Goal: Task Accomplishment & Management: Use online tool/utility

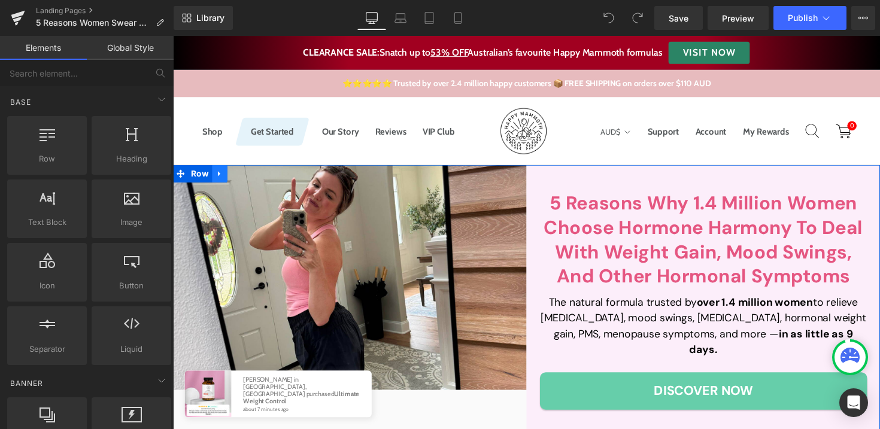
click at [221, 177] on icon at bounding box center [221, 177] width 8 height 9
click at [254, 180] on icon at bounding box center [252, 177] width 8 height 8
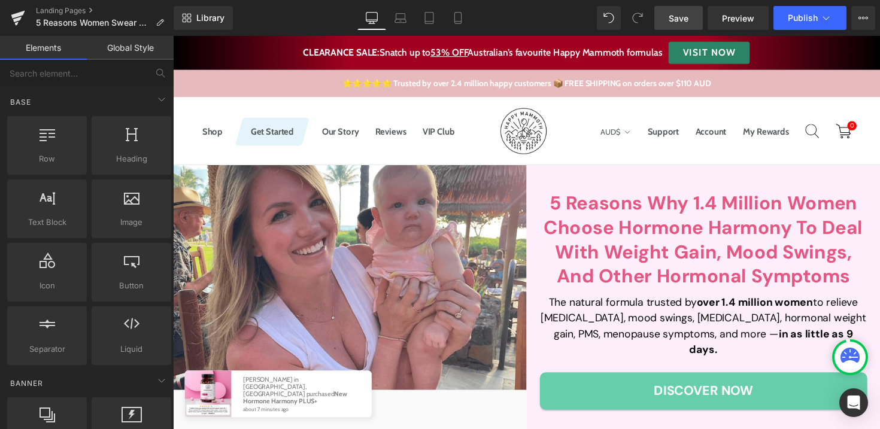
click at [691, 13] on link "Save" at bounding box center [678, 18] width 48 height 24
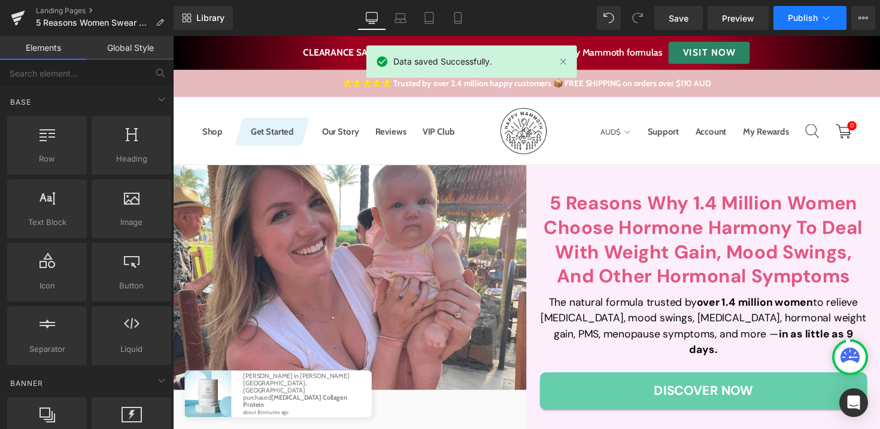
click at [803, 11] on button "Publish" at bounding box center [809, 18] width 73 height 24
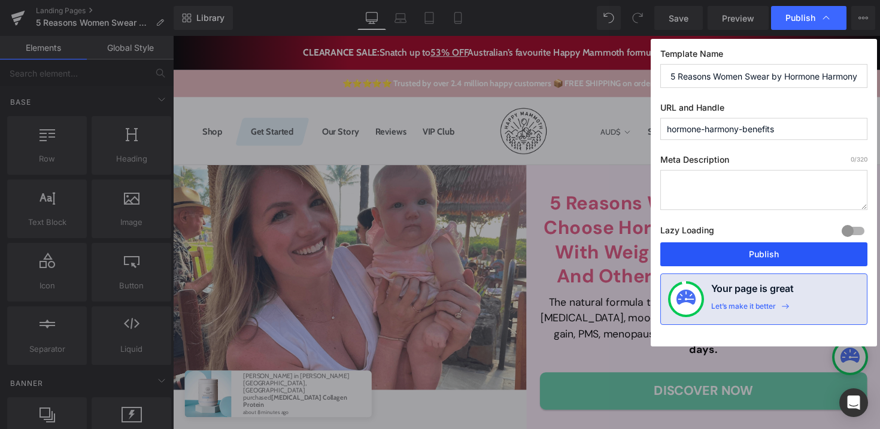
click at [734, 253] on button "Publish" at bounding box center [763, 254] width 207 height 24
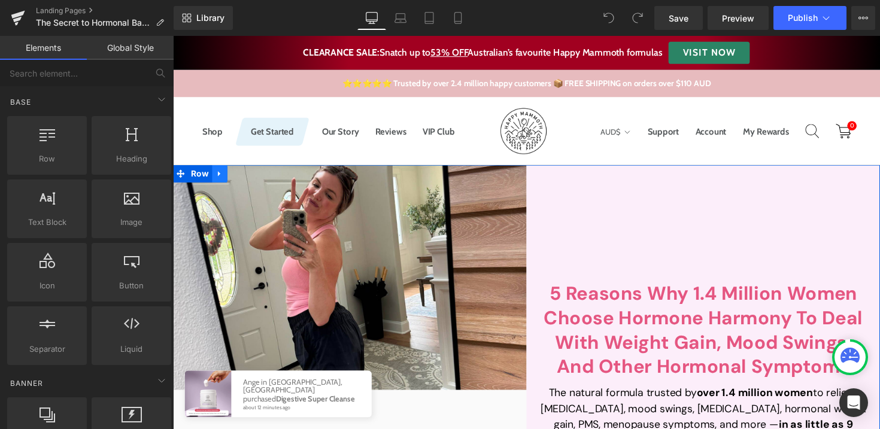
click at [219, 176] on icon at bounding box center [220, 177] width 2 height 5
click at [248, 180] on icon at bounding box center [252, 177] width 8 height 8
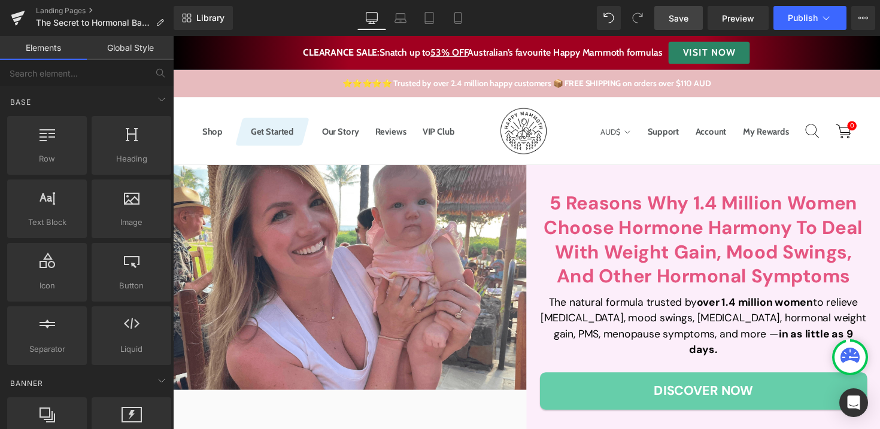
click at [684, 22] on span "Save" at bounding box center [679, 18] width 20 height 13
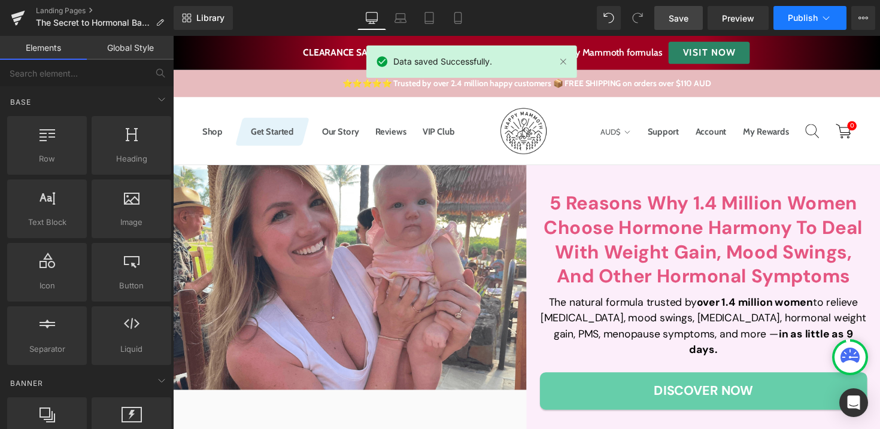
click at [782, 19] on button "Publish" at bounding box center [809, 18] width 73 height 24
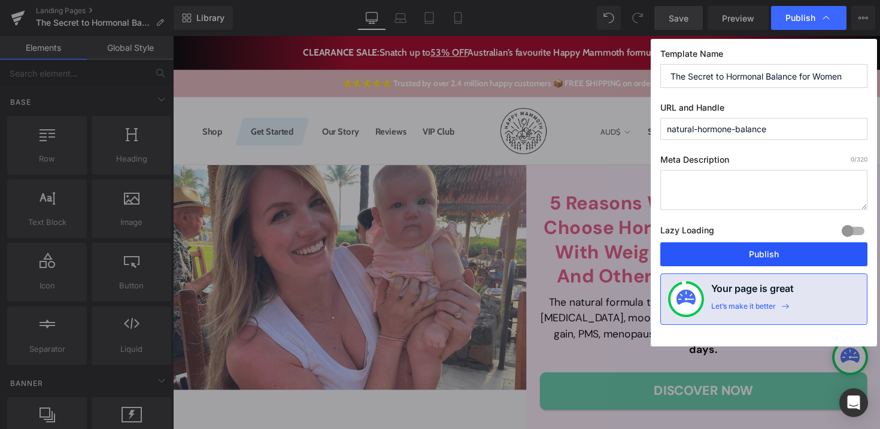
click at [739, 253] on button "Publish" at bounding box center [763, 254] width 207 height 24
